Goal: Information Seeking & Learning: Learn about a topic

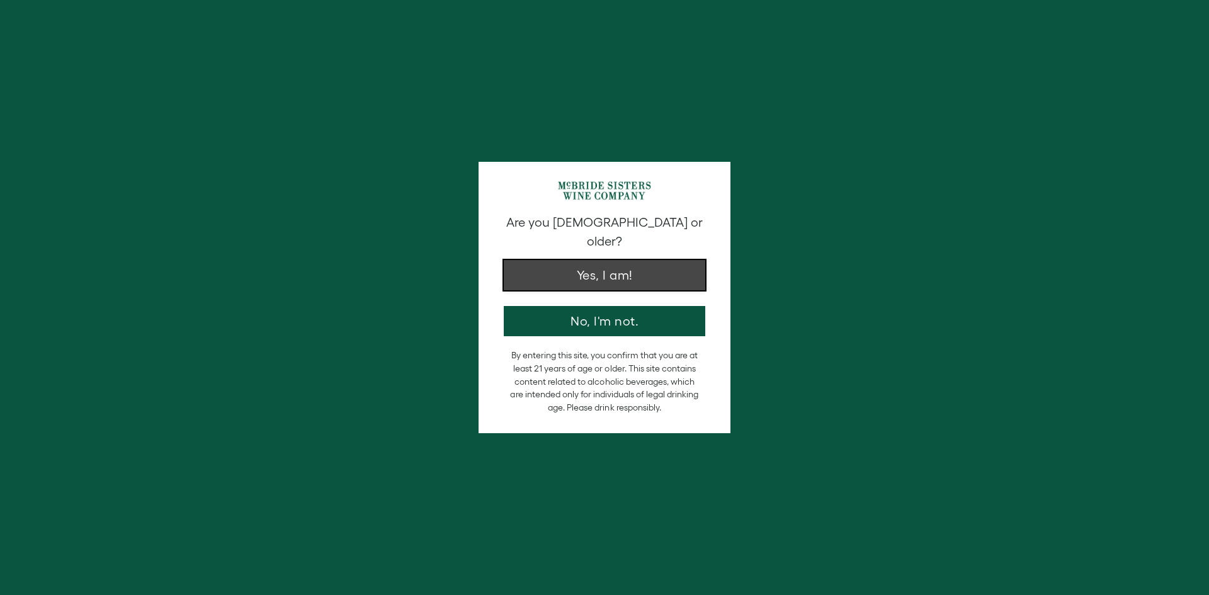
click at [595, 260] on button "Yes, I am!" at bounding box center [604, 275] width 201 height 30
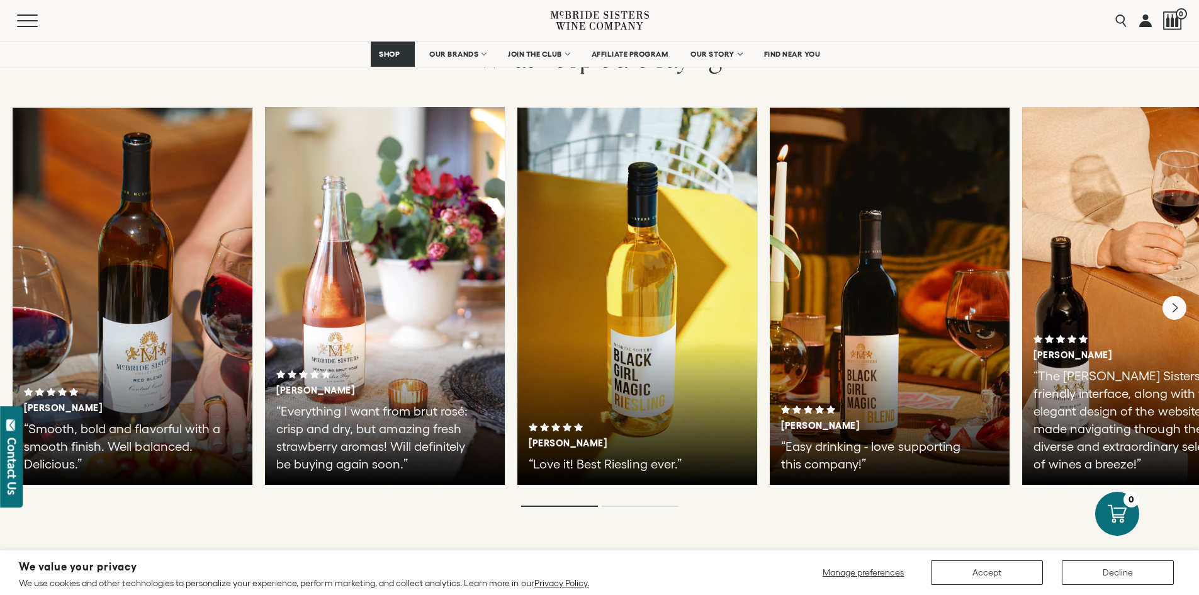
scroll to position [3081, 0]
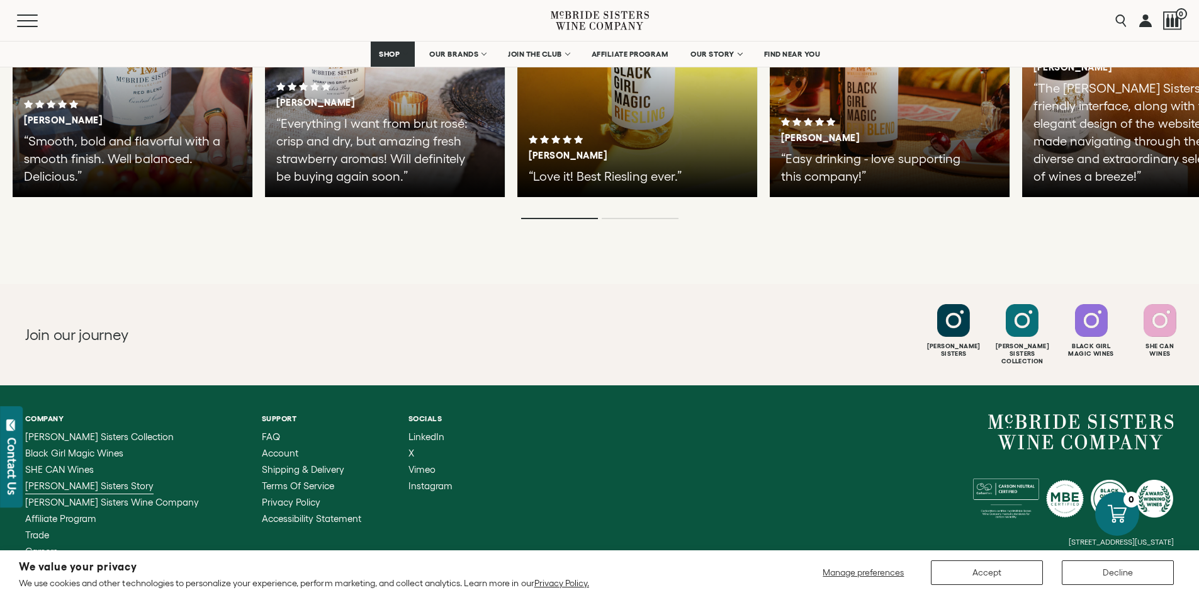
click at [34, 480] on span "[PERSON_NAME] Sisters Story" at bounding box center [89, 485] width 128 height 11
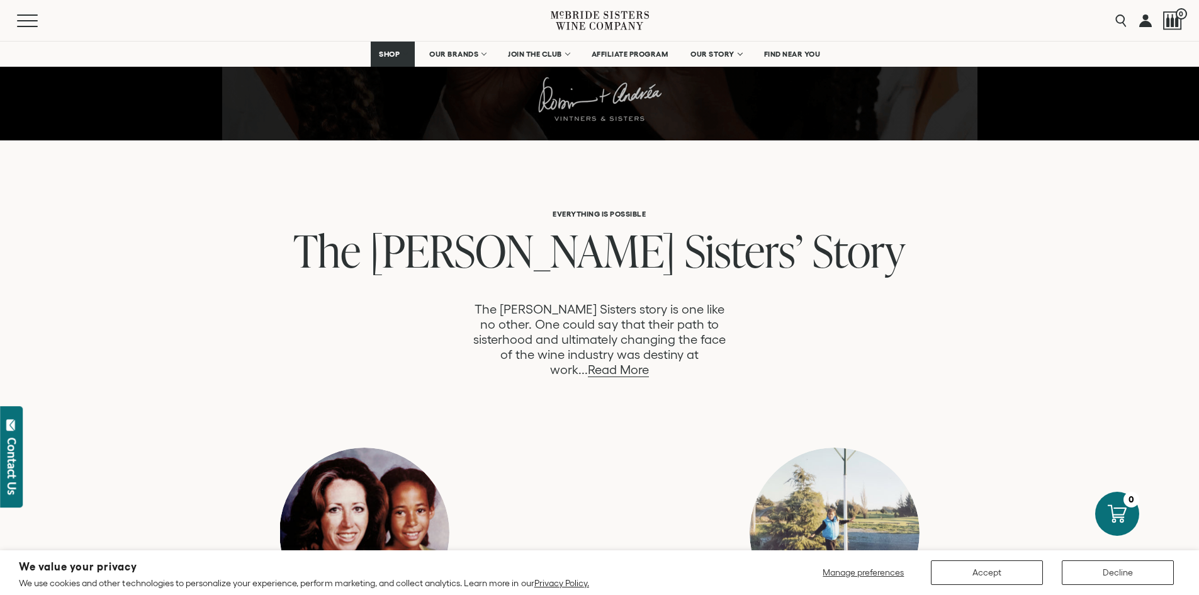
scroll to position [567, 0]
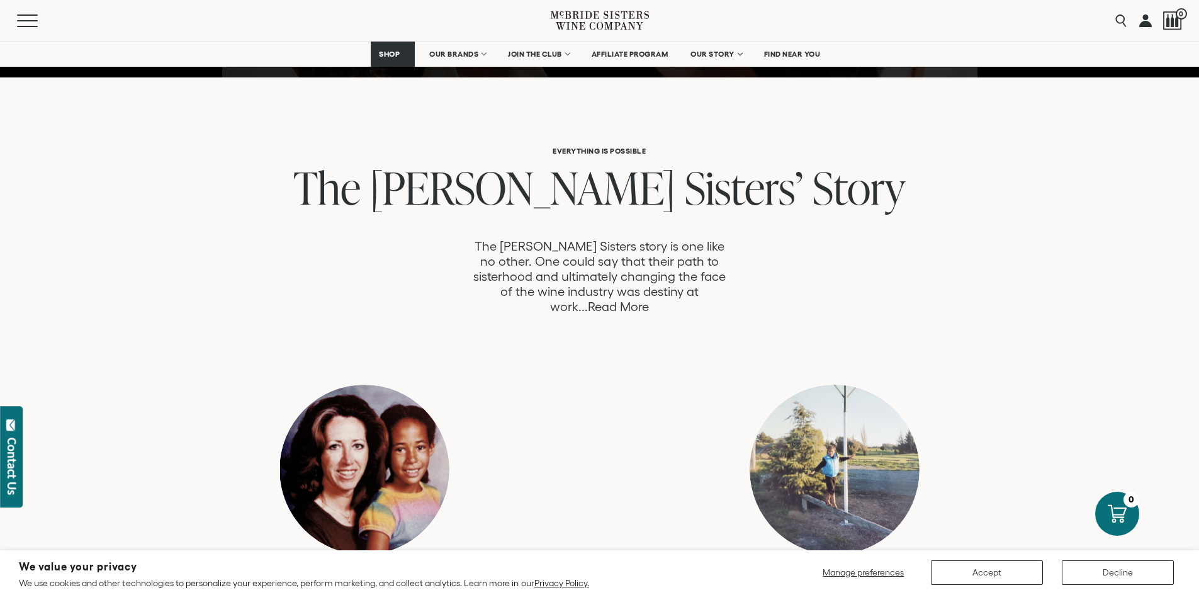
click at [649, 300] on link "Read More" at bounding box center [618, 307] width 61 height 14
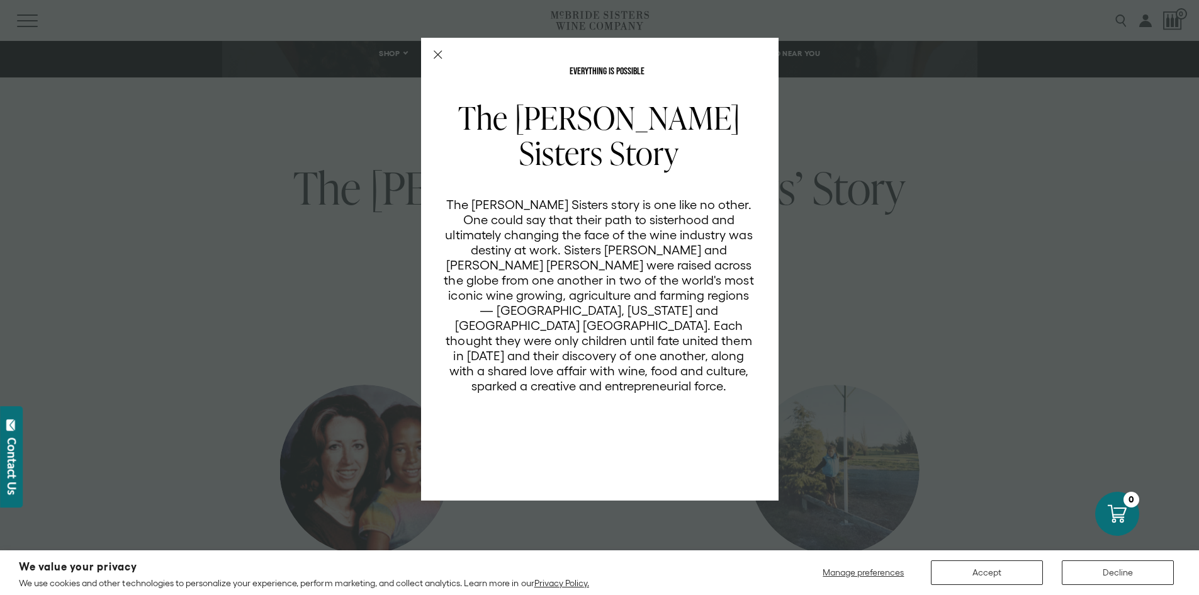
scroll to position [0, 0]
click at [438, 56] on icon "Close Modal" at bounding box center [438, 54] width 9 height 9
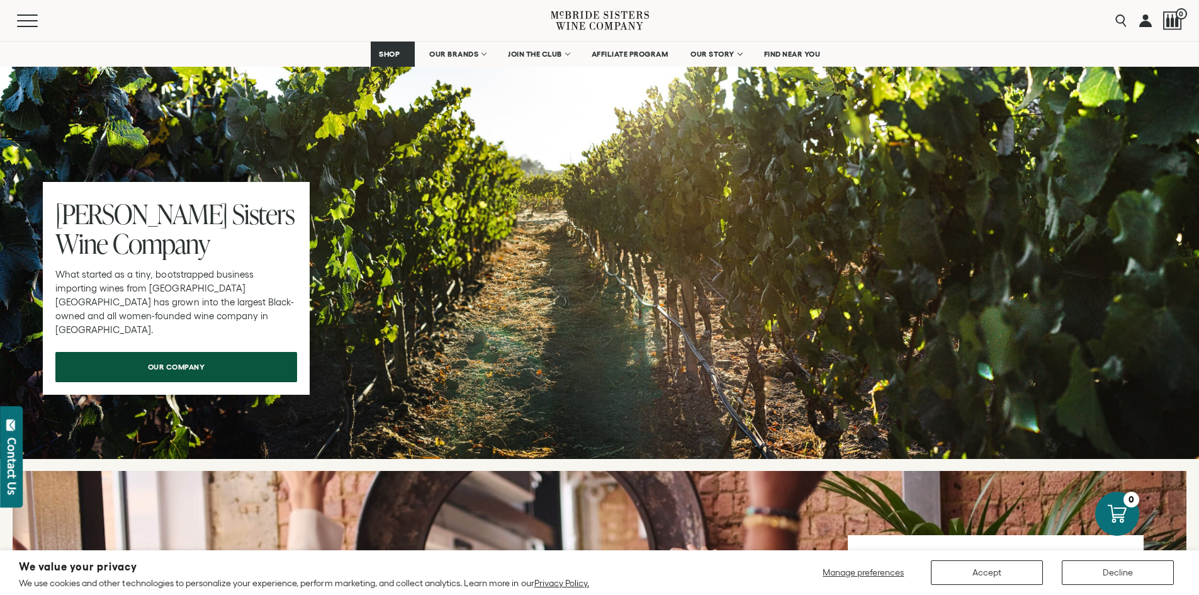
scroll to position [4155, 0]
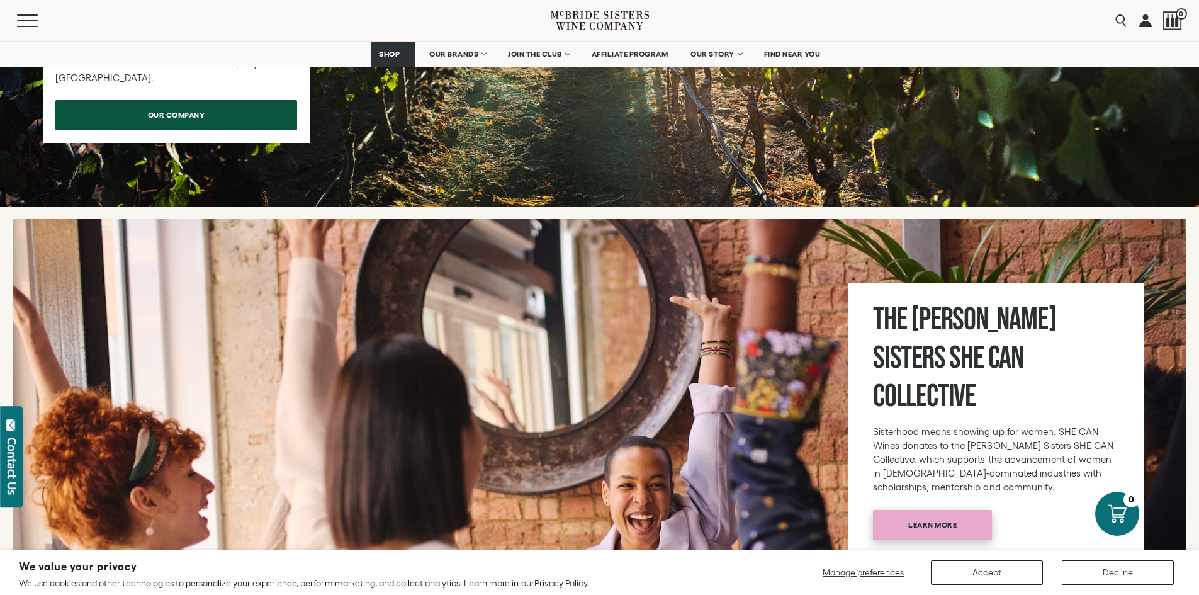
click at [927, 513] on span "Learn more" at bounding box center [932, 525] width 93 height 25
